Goal: Use online tool/utility: Utilize a website feature to perform a specific function

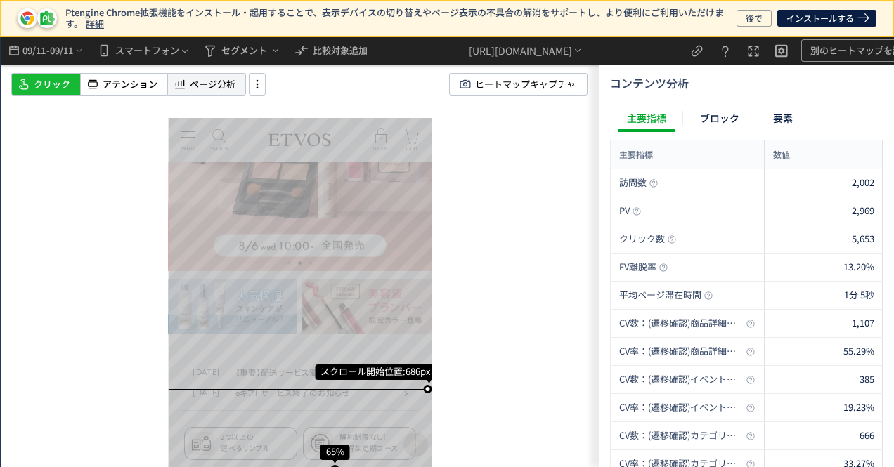
click at [180, 88] on use at bounding box center [180, 84] width 10 height 9
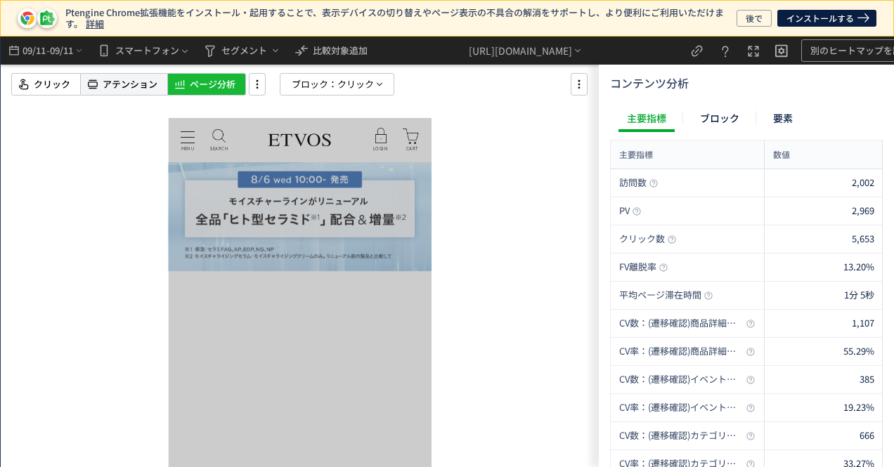
click at [122, 85] on span "アテンション" at bounding box center [130, 84] width 55 height 13
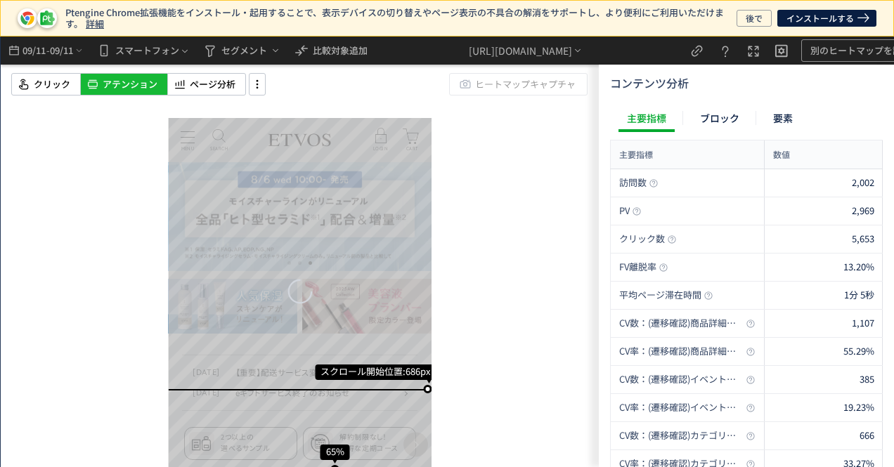
click at [597, 193] on div "スクロール開始位置:686px スクロール到達率 65% スクロール到達率 61% スクロール到達率 58% スクロール到達率 55% スクロール到達率 53…" at bounding box center [300, 252] width 598 height 431
click at [602, 183] on div at bounding box center [598, 189] width 11 height 39
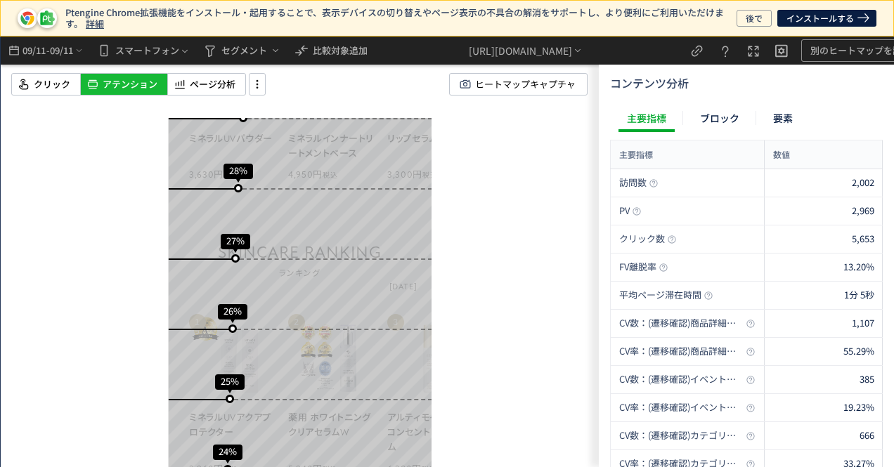
scroll to position [2038, 0]
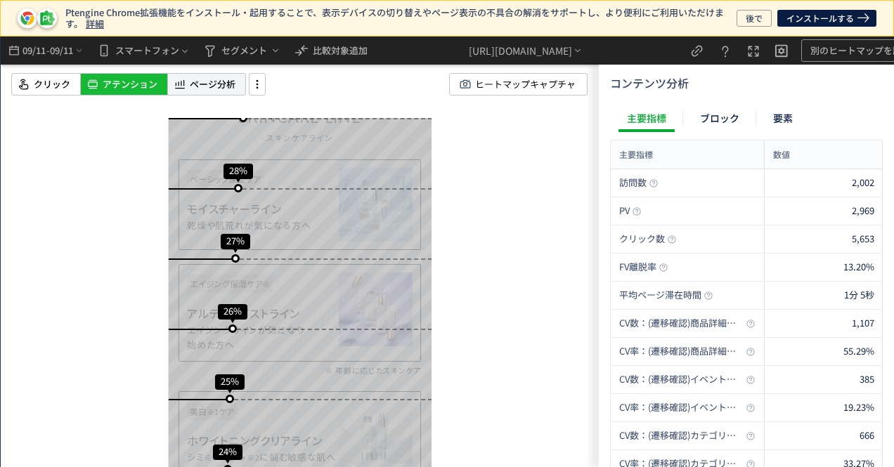
click at [186, 75] on div "ページ分析" at bounding box center [206, 84] width 79 height 22
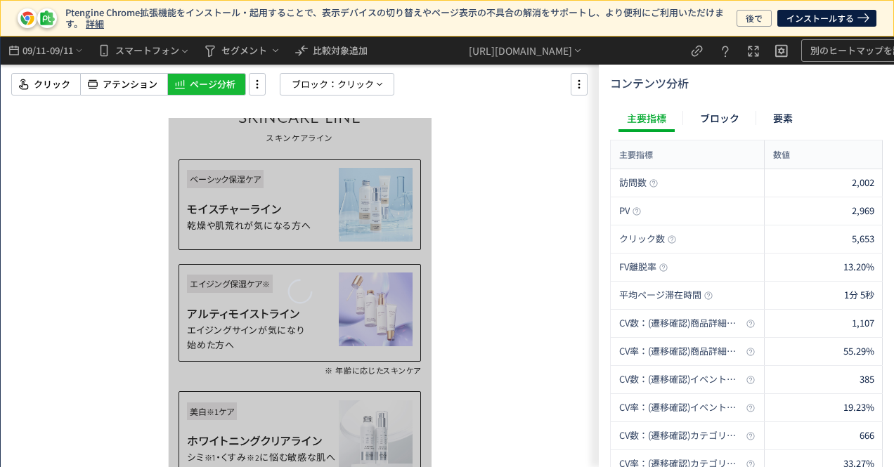
click at [187, 76] on div "ページ分析" at bounding box center [206, 84] width 79 height 22
click at [335, 79] on span "ブロック：" at bounding box center [315, 84] width 46 height 21
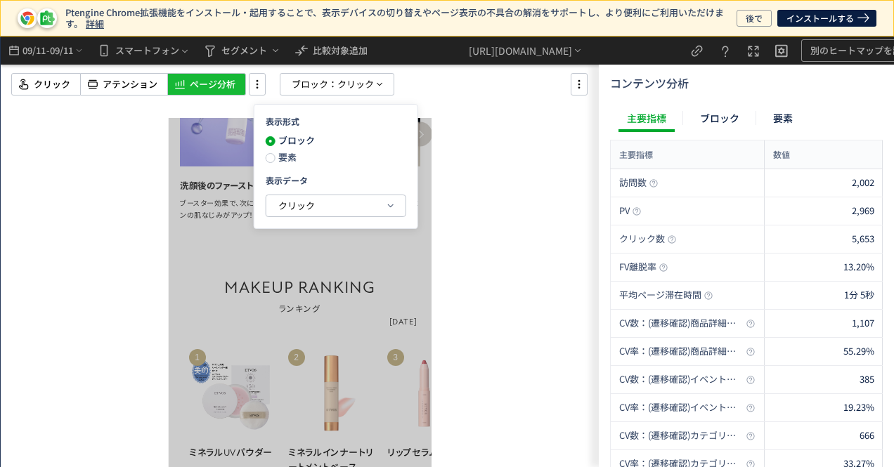
click at [284, 160] on span "要素" at bounding box center [286, 156] width 21 height 13
click at [308, 202] on span "クリック" at bounding box center [296, 205] width 37 height 13
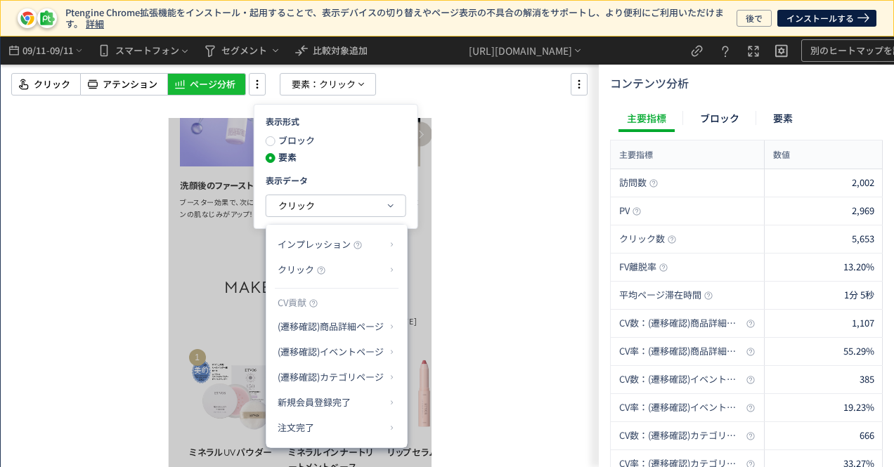
click at [325, 268] on p "クリック" at bounding box center [332, 270] width 108 height 24
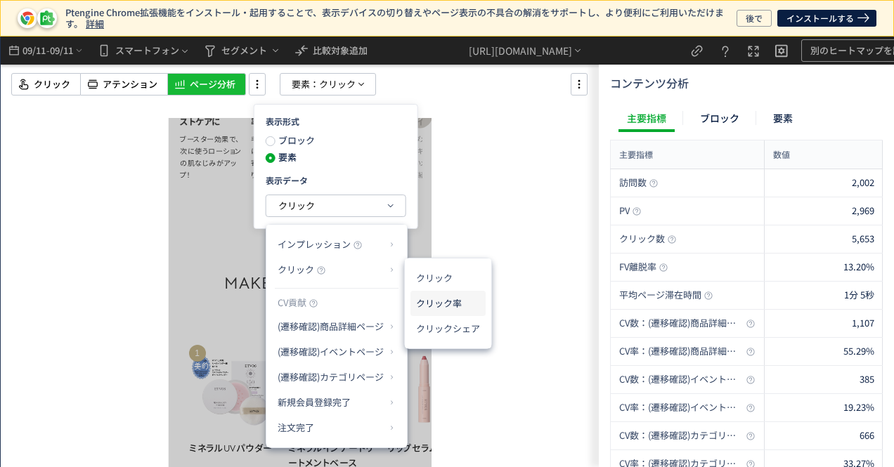
click at [436, 307] on li "クリック率" at bounding box center [447, 303] width 75 height 25
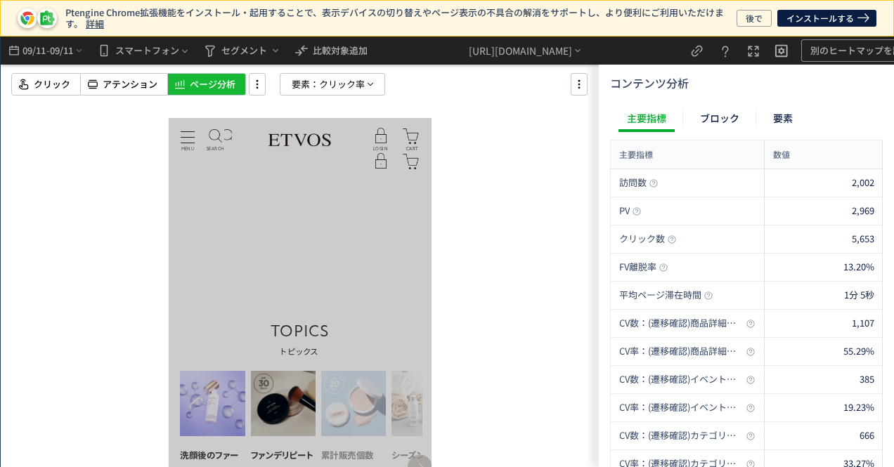
scroll to position [0, 0]
drag, startPoint x: 232, startPoint y: 431, endPoint x: 275, endPoint y: 537, distance: 114.5
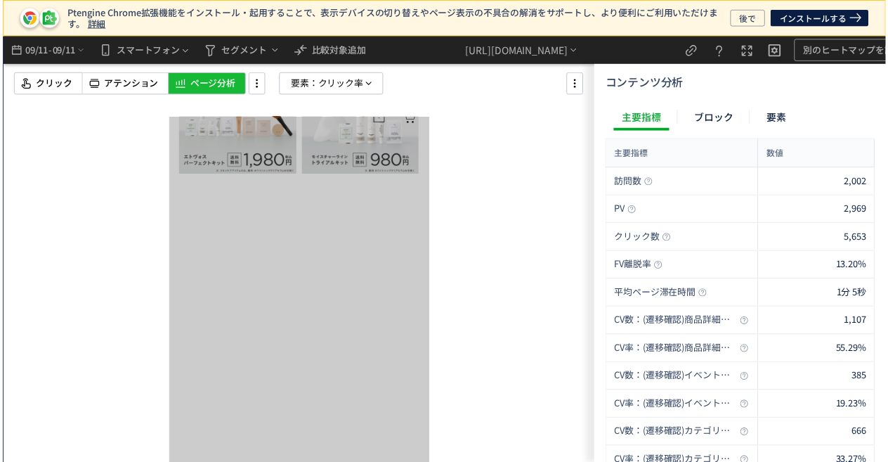
scroll to position [1476, 0]
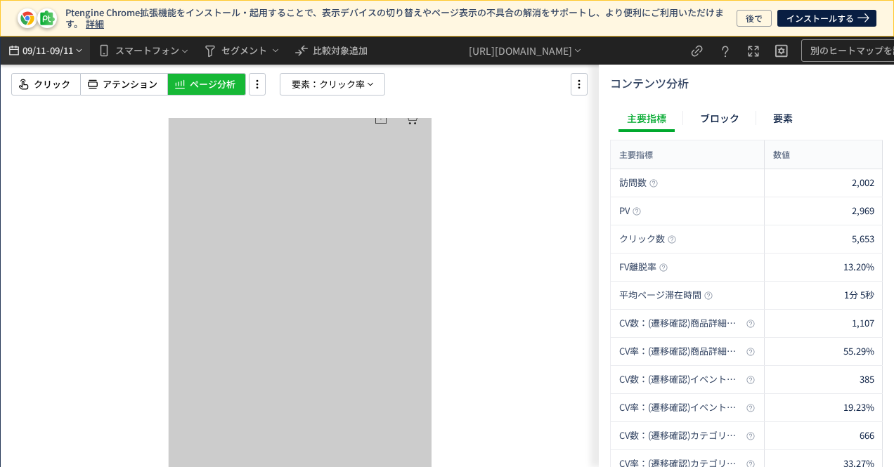
click at [25, 57] on span "09/11" at bounding box center [34, 51] width 24 height 28
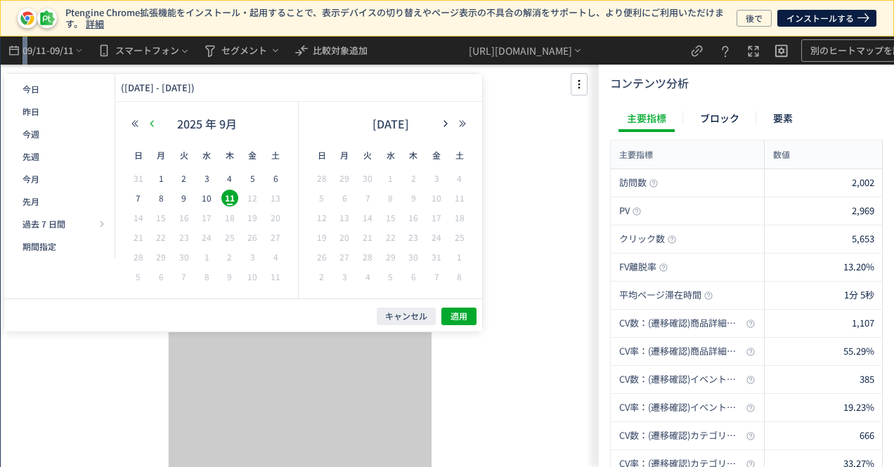
click at [150, 124] on icon "button" at bounding box center [152, 123] width 8 height 8
click at [383, 181] on span "3" at bounding box center [390, 178] width 17 height 17
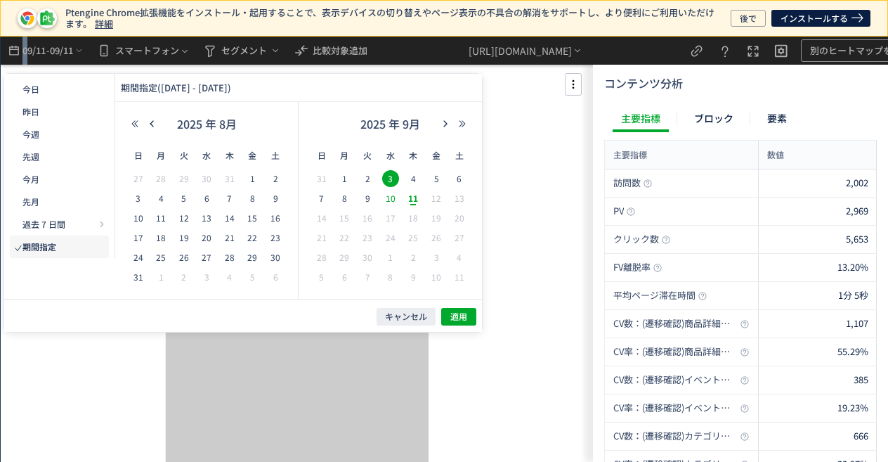
click at [392, 205] on span "10" at bounding box center [390, 198] width 17 height 17
click at [462, 314] on span "適用" at bounding box center [459, 317] width 17 height 12
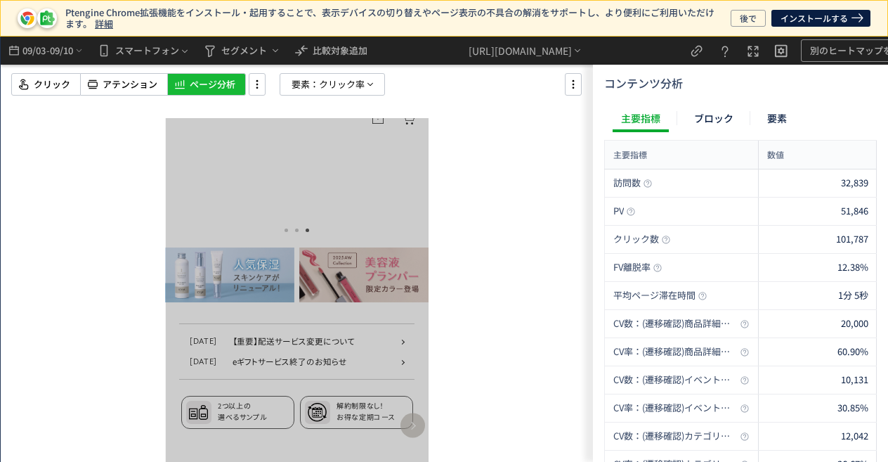
scroll to position [914, 0]
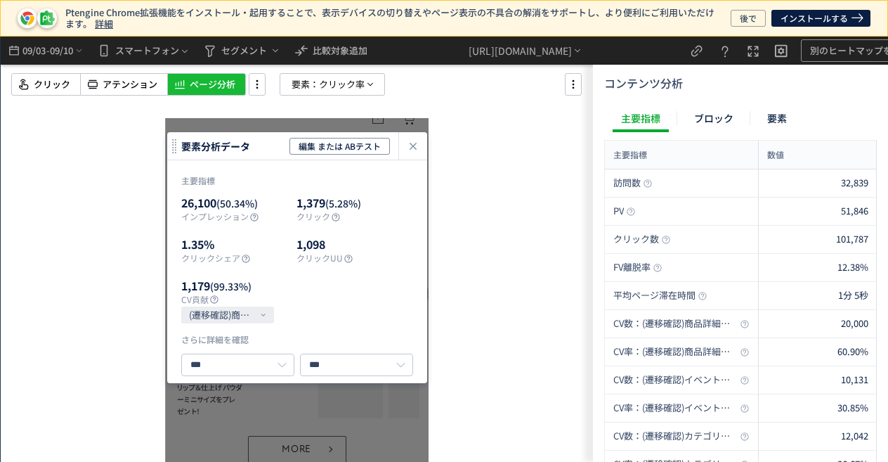
scroll to position [70, 0]
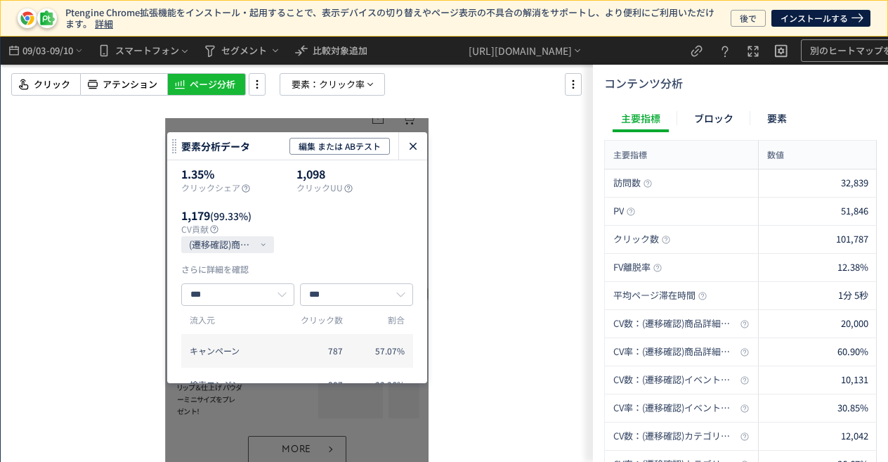
click at [406, 144] on icon "heatmap-click-data-modal" at bounding box center [413, 146] width 17 height 17
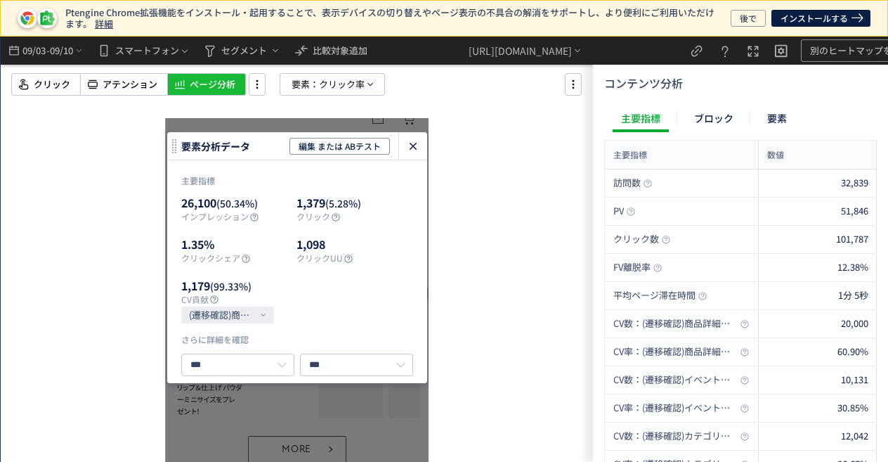
click at [413, 142] on icon "heatmap-click-data-modal" at bounding box center [413, 146] width 17 height 17
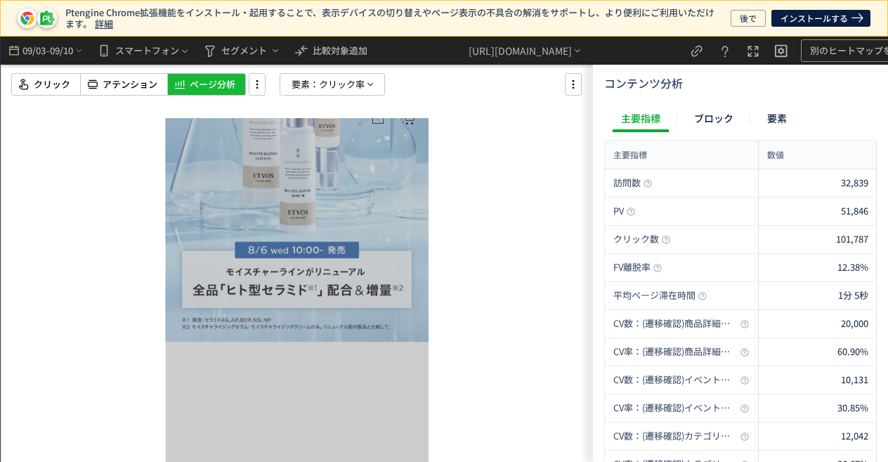
scroll to position [351, 0]
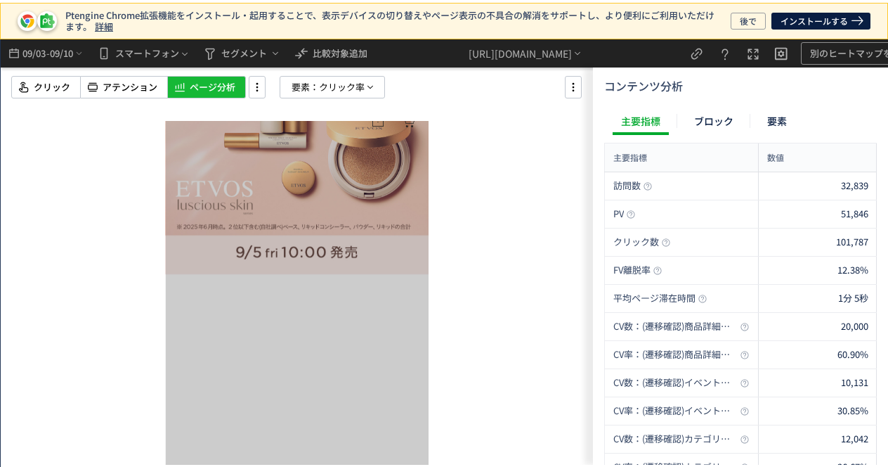
scroll to position [281, 0]
